Goal: Answer question/provide support: Share knowledge or assist other users

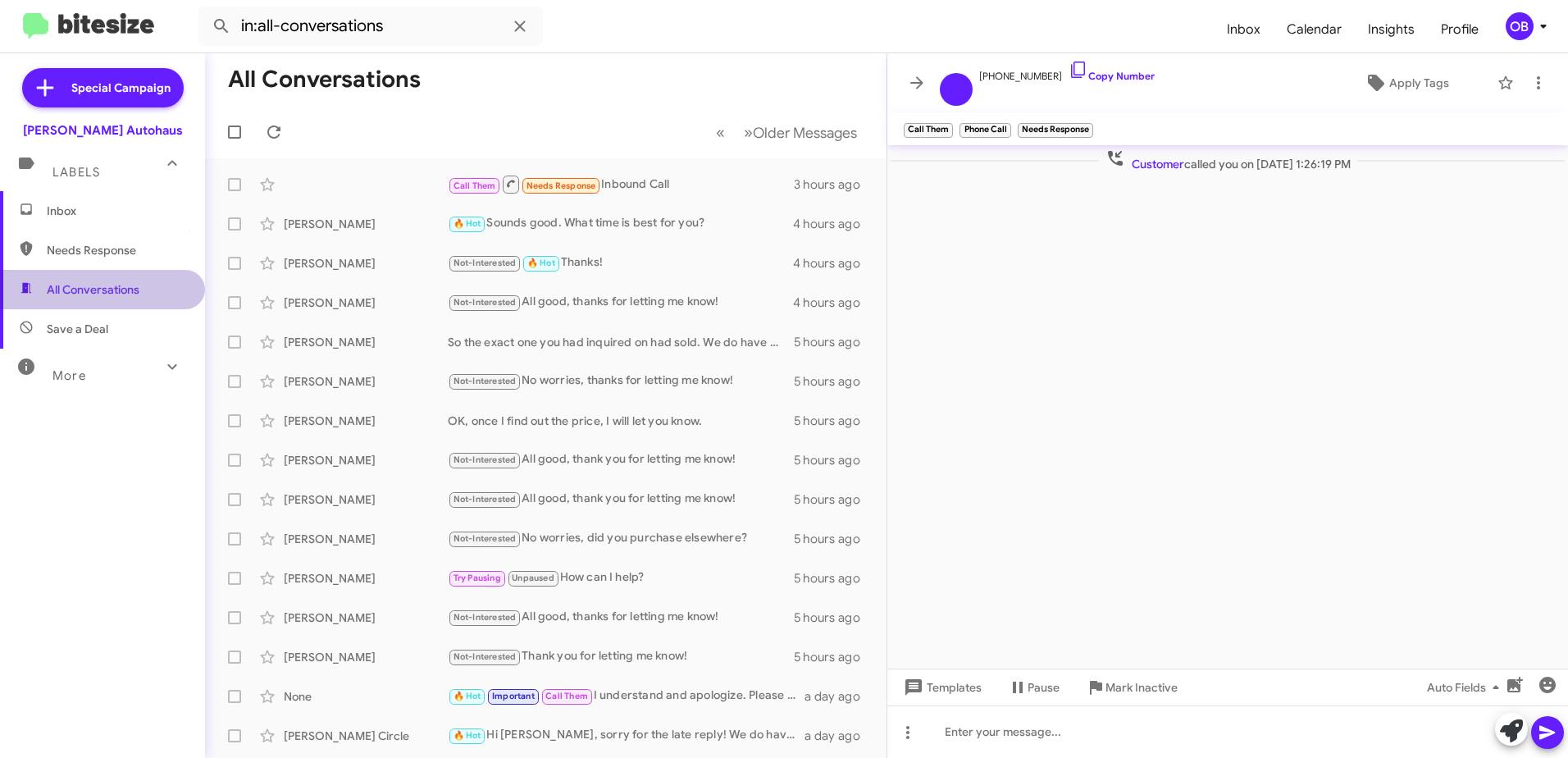
click at [110, 289] on span "All Conversations" at bounding box center [93, 289] width 93 height 17
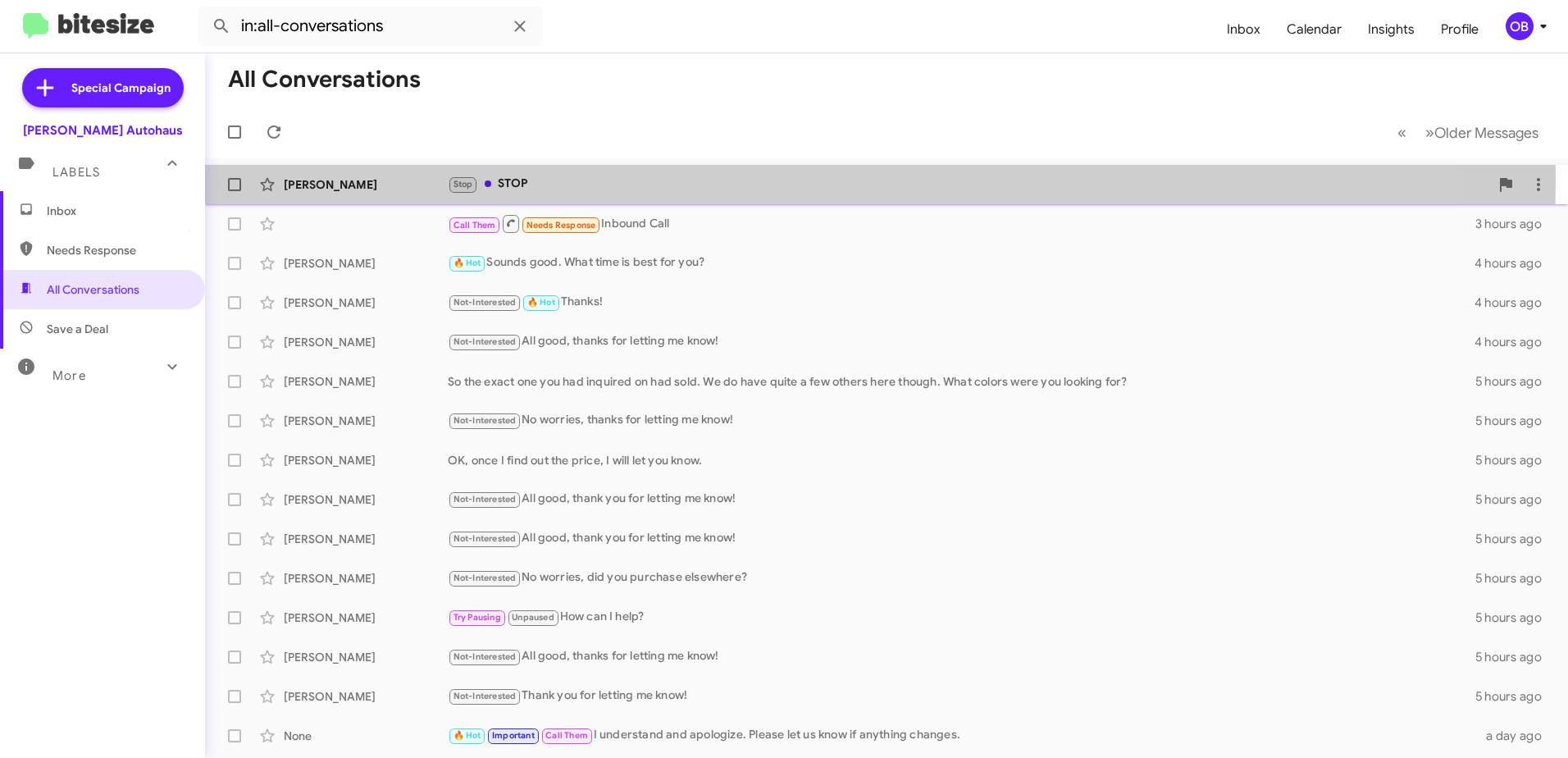
click at [568, 183] on div "Stop STOP" at bounding box center [968, 184] width 1042 height 19
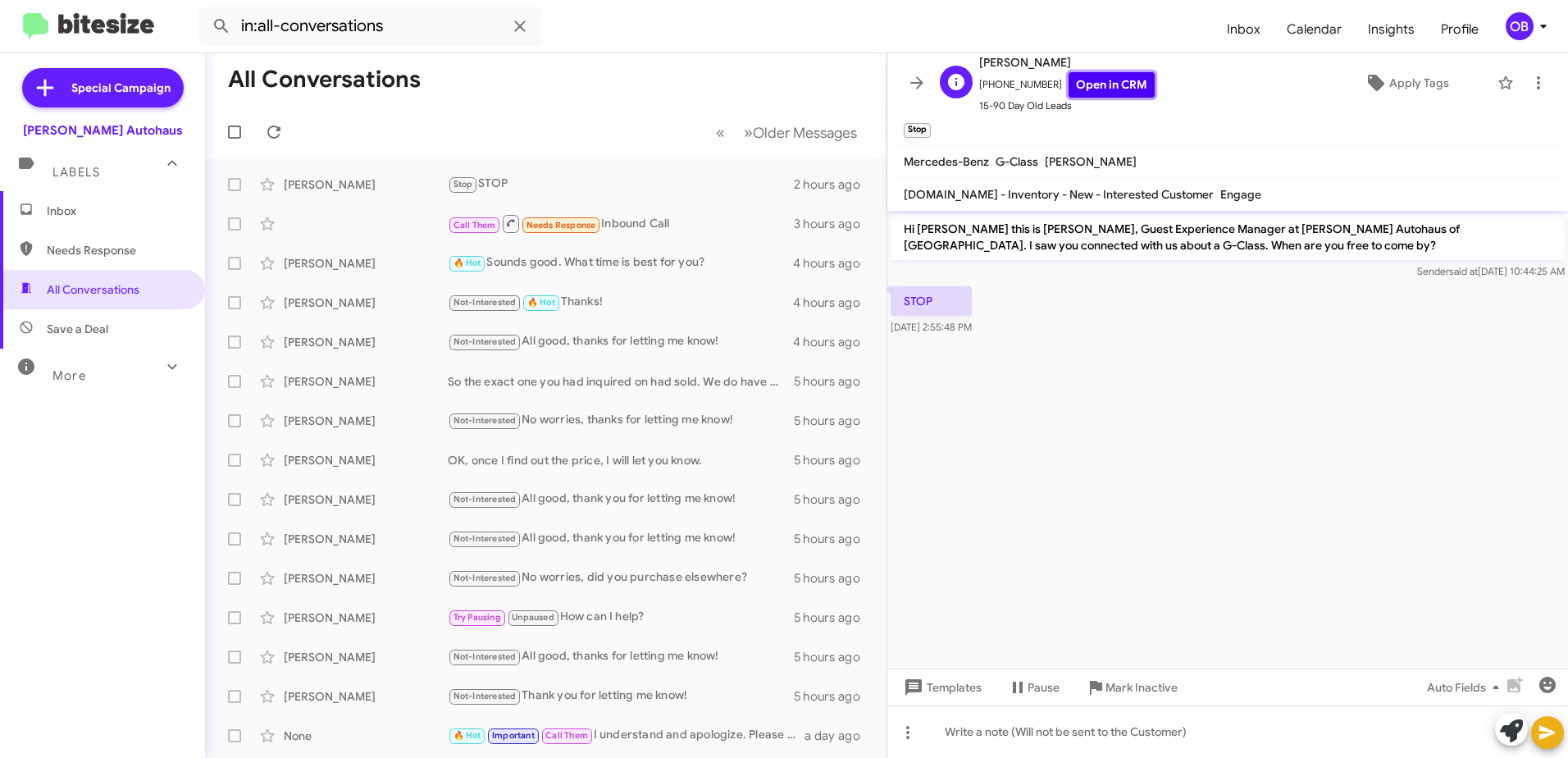
click at [1135, 88] on link "Open in CRM" at bounding box center [1111, 85] width 86 height 25
drag, startPoint x: 67, startPoint y: 217, endPoint x: 42, endPoint y: 210, distance: 26.0
click at [67, 217] on span "Inbox" at bounding box center [117, 210] width 140 height 17
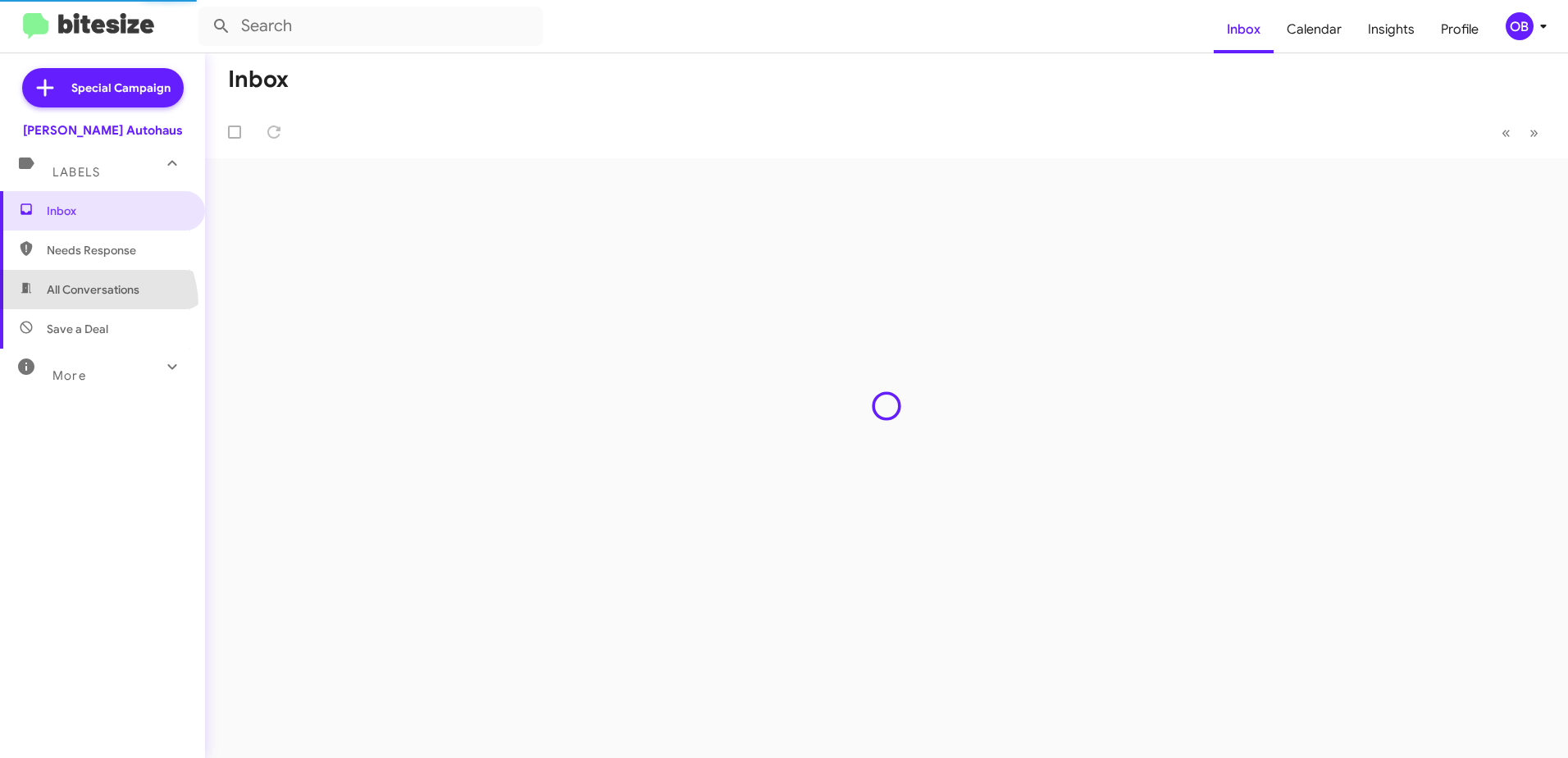
click at [92, 305] on span "All Conversations" at bounding box center [102, 289] width 205 height 39
type input "in:all-conversations"
